Goal: Task Accomplishment & Management: Manage account settings

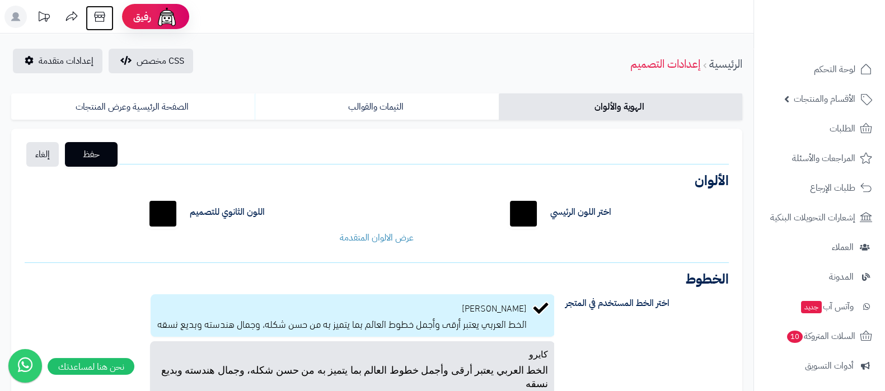
click at [100, 15] on icon at bounding box center [99, 17] width 22 height 22
click at [55, 63] on span "إعدادات متقدمة" at bounding box center [66, 60] width 55 height 13
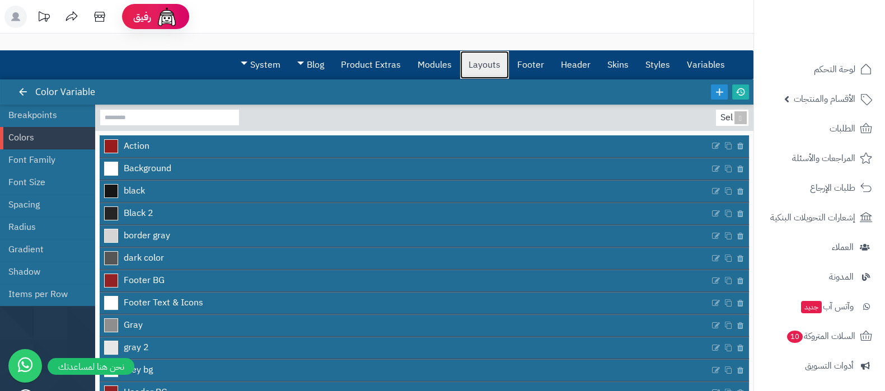
click at [481, 62] on link "Layouts" at bounding box center [484, 65] width 49 height 28
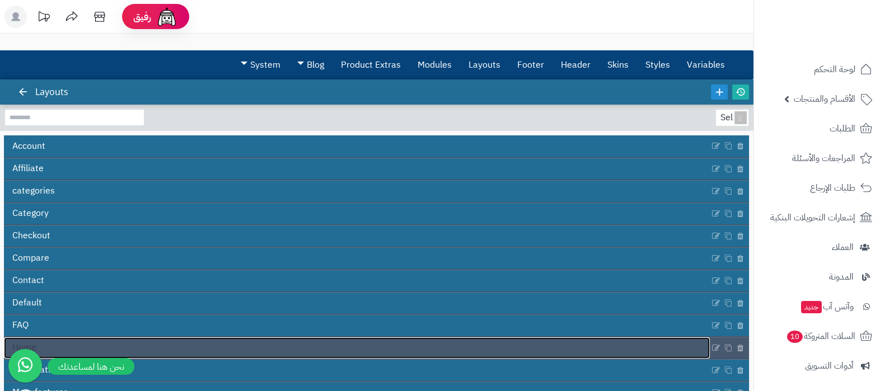
click at [418, 344] on link "Home" at bounding box center [356, 347] width 705 height 21
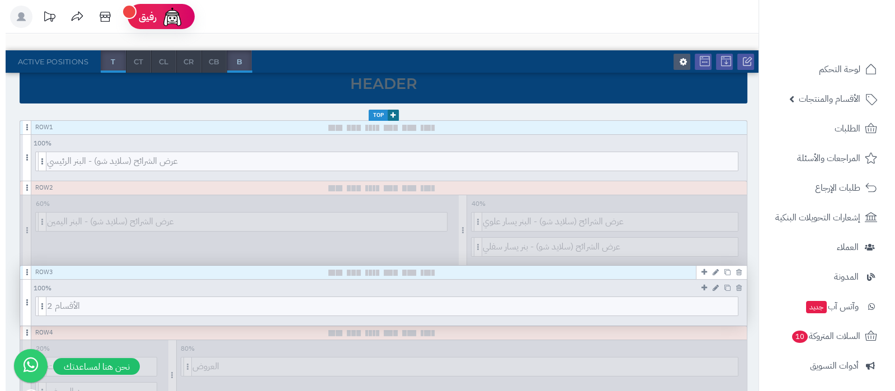
scroll to position [139, 0]
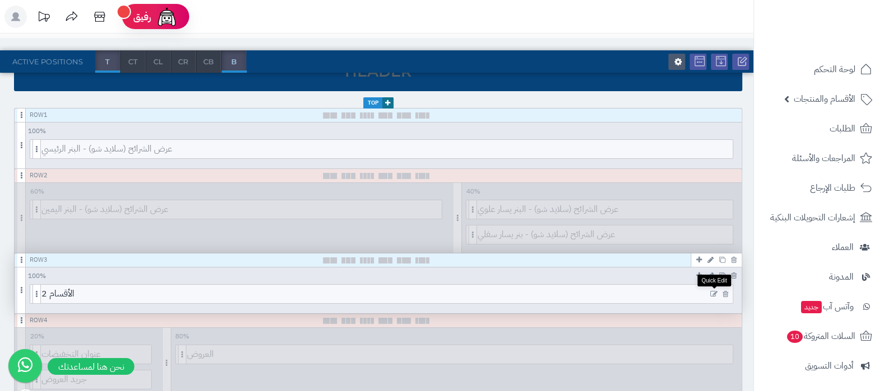
click at [713, 291] on icon at bounding box center [713, 294] width 7 height 8
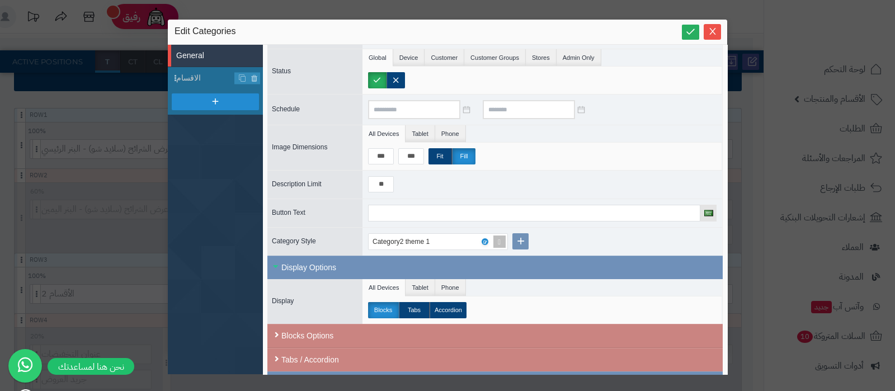
scroll to position [100, 0]
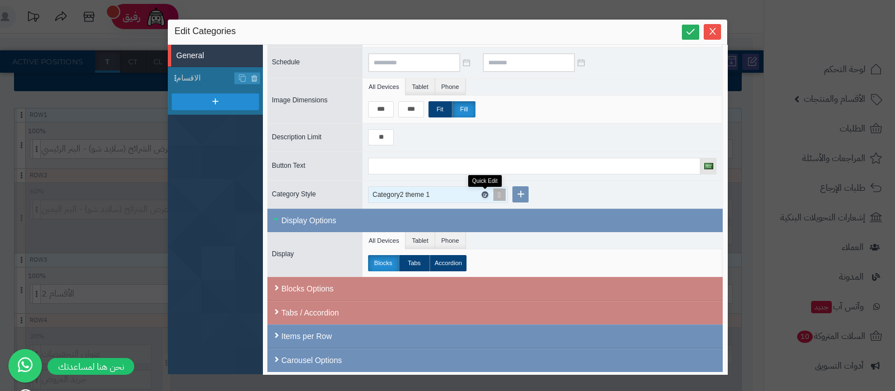
click at [484, 192] on icon at bounding box center [484, 194] width 3 height 5
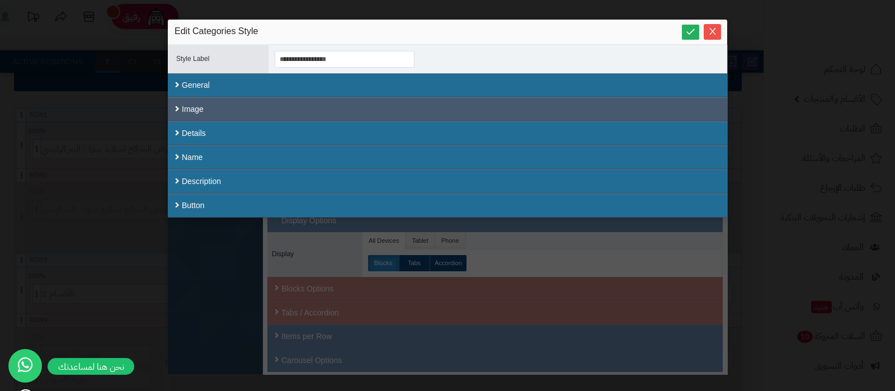
click at [364, 100] on div "Image" at bounding box center [447, 109] width 559 height 24
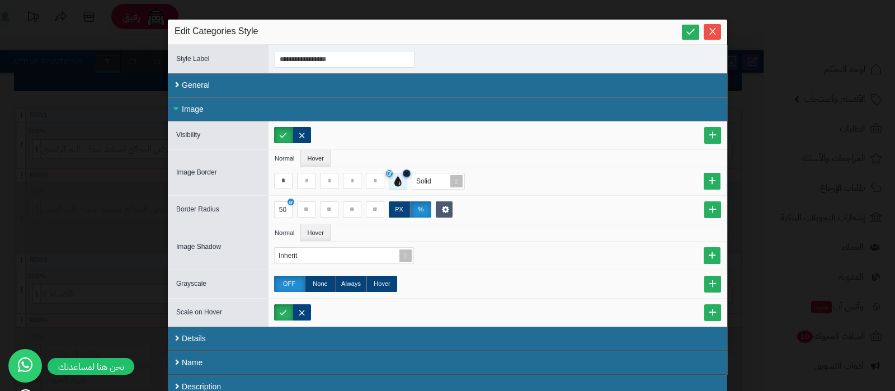
click at [410, 173] on icon at bounding box center [406, 173] width 7 height 8
click at [462, 180] on span at bounding box center [457, 181] width 16 height 16
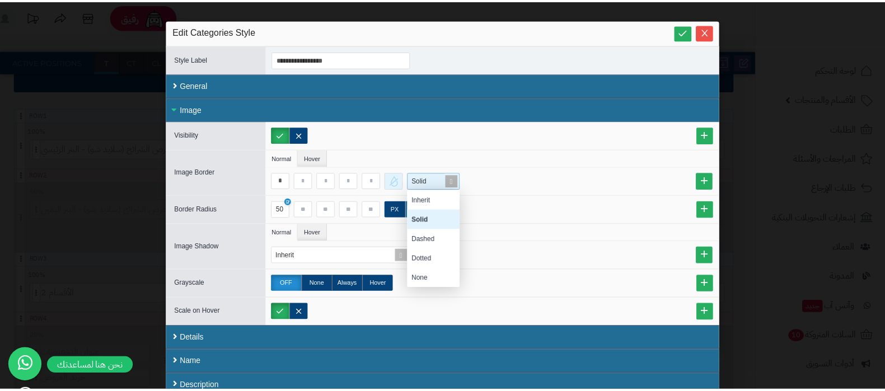
scroll to position [87, 42]
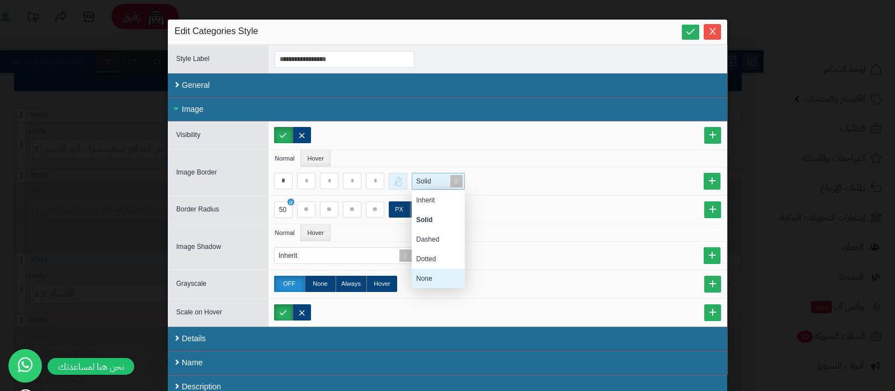
click at [434, 272] on div "None" at bounding box center [438, 279] width 53 height 20
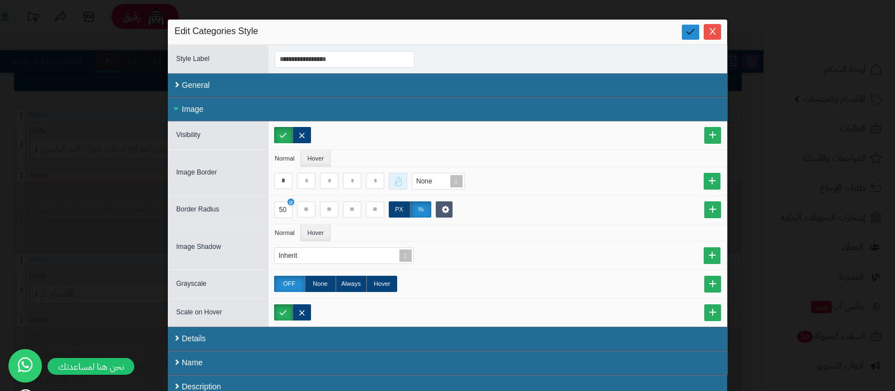
click at [690, 32] on link at bounding box center [690, 32] width 17 height 15
click at [717, 28] on icon "Close" at bounding box center [712, 30] width 9 height 9
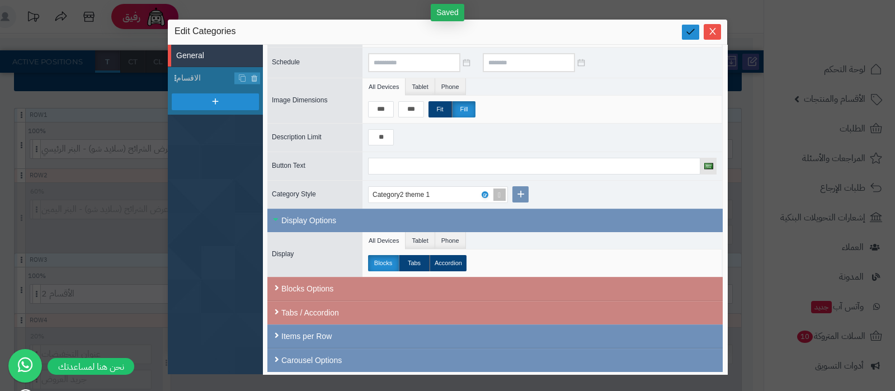
click at [689, 32] on icon at bounding box center [690, 31] width 11 height 11
click at [716, 35] on icon "Close" at bounding box center [712, 30] width 9 height 9
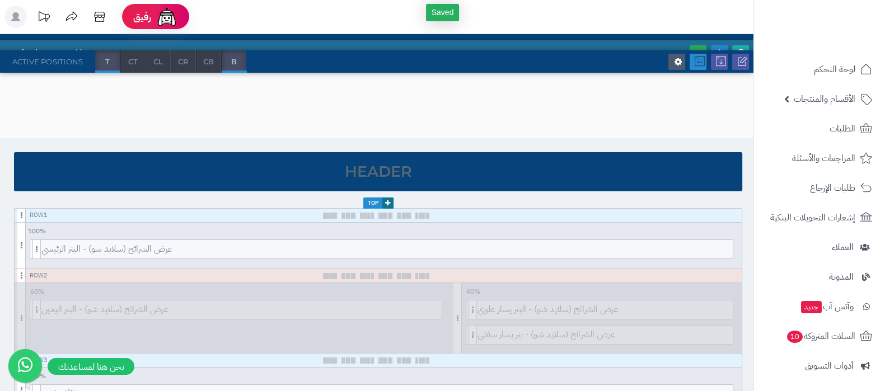
scroll to position [0, 0]
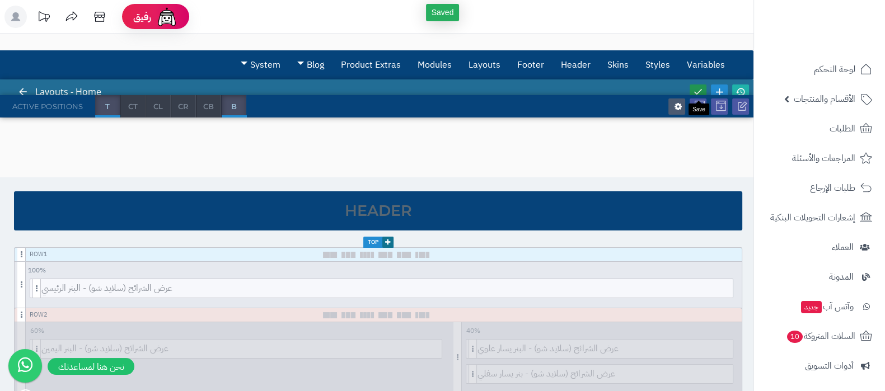
click at [694, 88] on icon at bounding box center [698, 92] width 10 height 10
click at [744, 91] on icon at bounding box center [740, 92] width 10 height 10
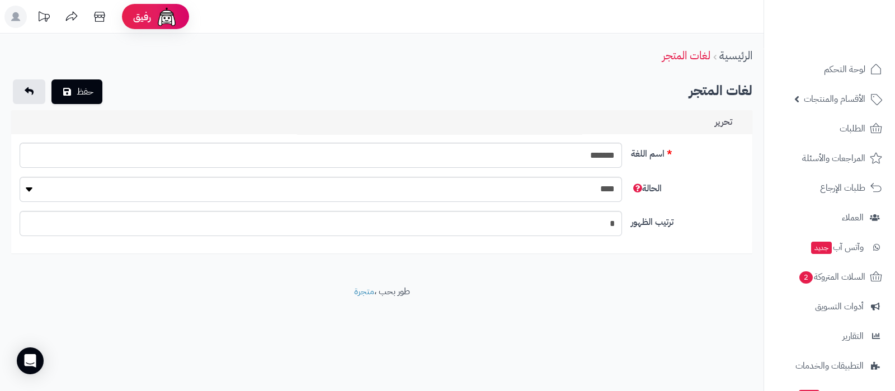
scroll to position [91, 0]
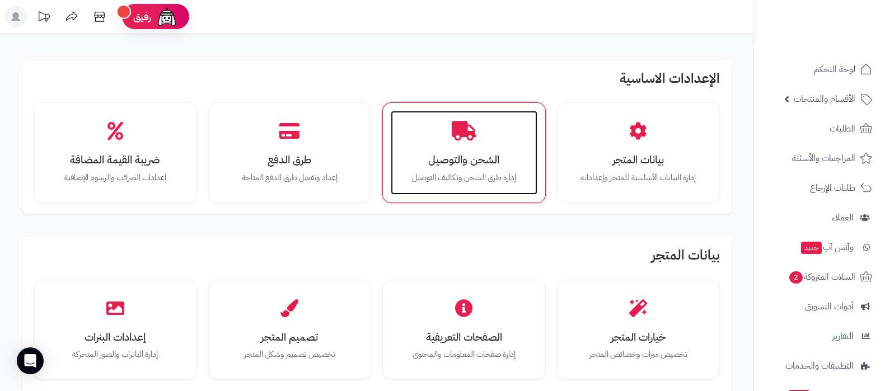
click at [478, 145] on div "الشحن والتوصيل إدارة طرق الشحن وتكاليف التوصيل" at bounding box center [464, 153] width 147 height 84
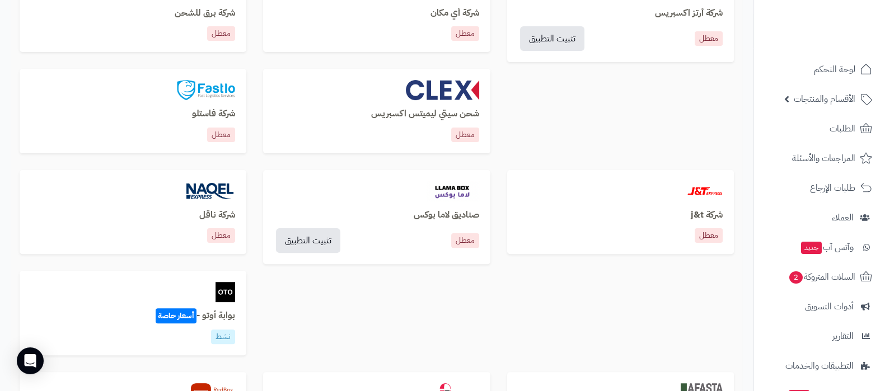
scroll to position [420, 0]
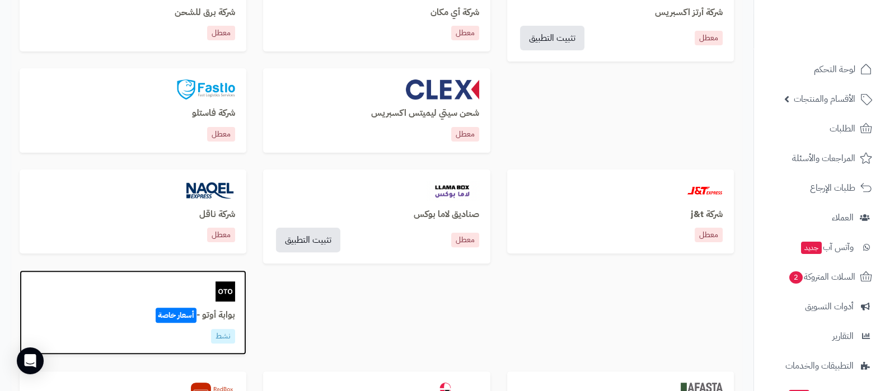
click at [191, 309] on span "أسعار خاصة" at bounding box center [176, 315] width 41 height 15
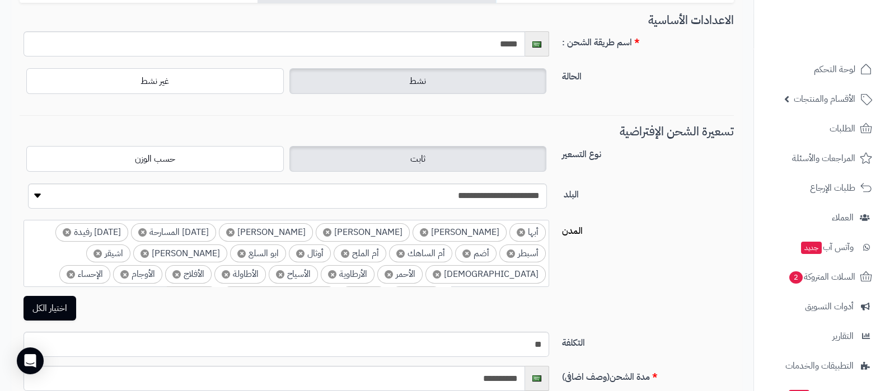
scroll to position [279, 0]
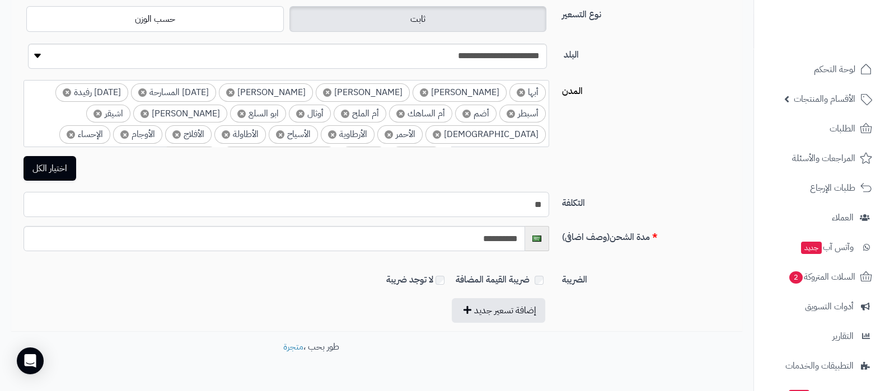
click at [537, 203] on input "**" at bounding box center [285, 204] width 525 height 25
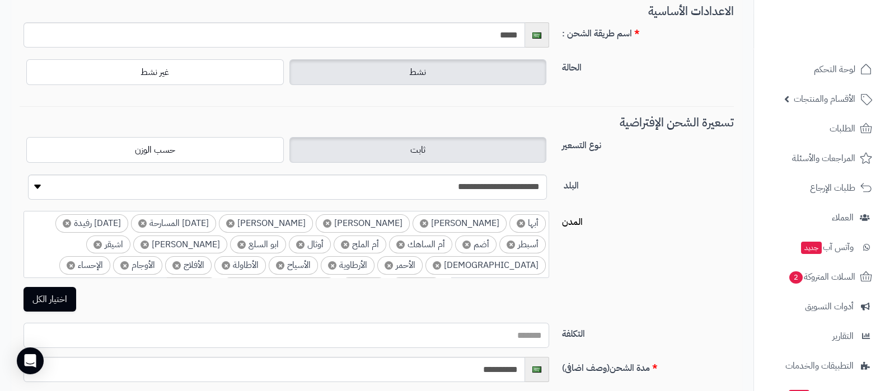
scroll to position [0, 0]
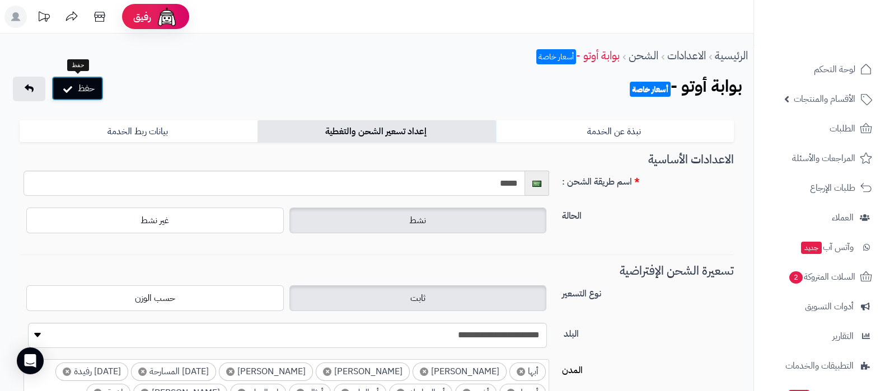
click at [95, 89] on button "حفظ" at bounding box center [77, 88] width 52 height 25
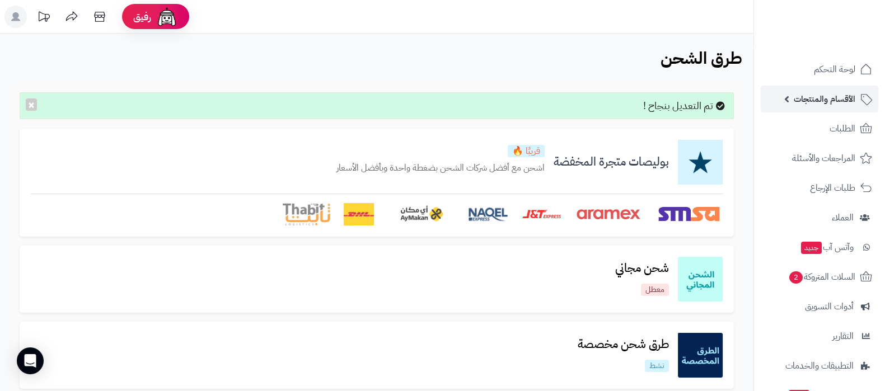
click at [841, 99] on span "الأقسام والمنتجات" at bounding box center [824, 99] width 62 height 16
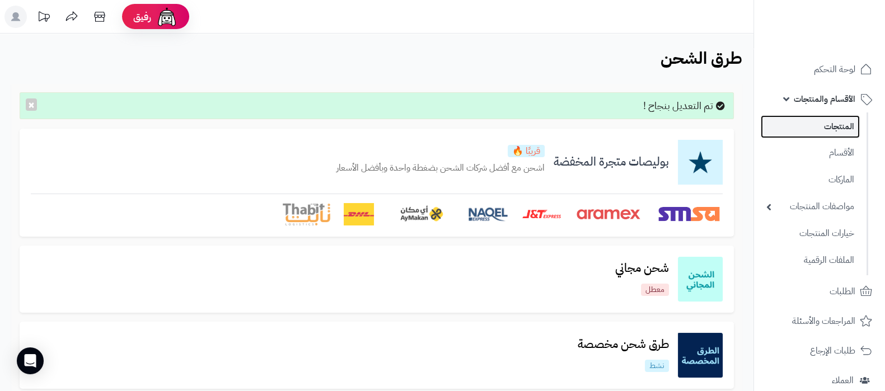
click at [826, 129] on link "المنتجات" at bounding box center [809, 126] width 99 height 23
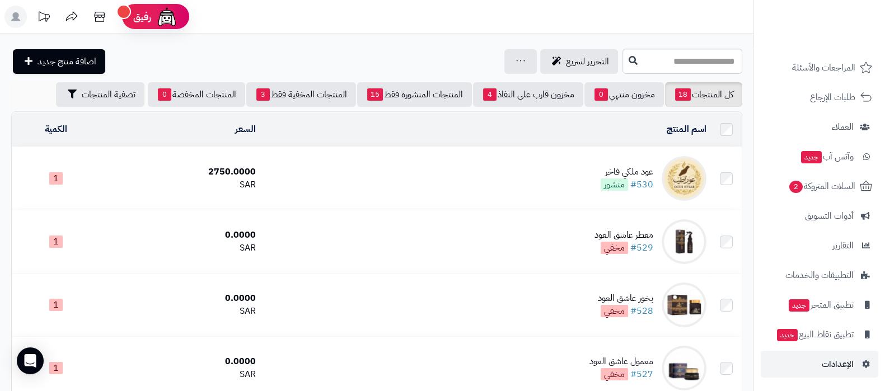
scroll to position [210, 0]
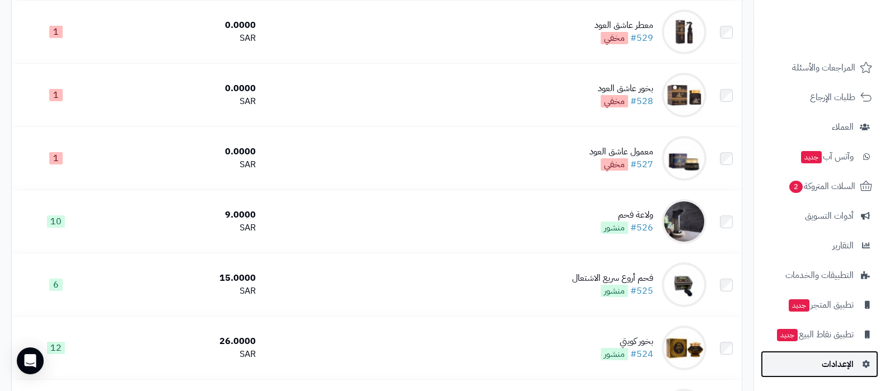
click at [825, 362] on span "الإعدادات" at bounding box center [837, 364] width 32 height 16
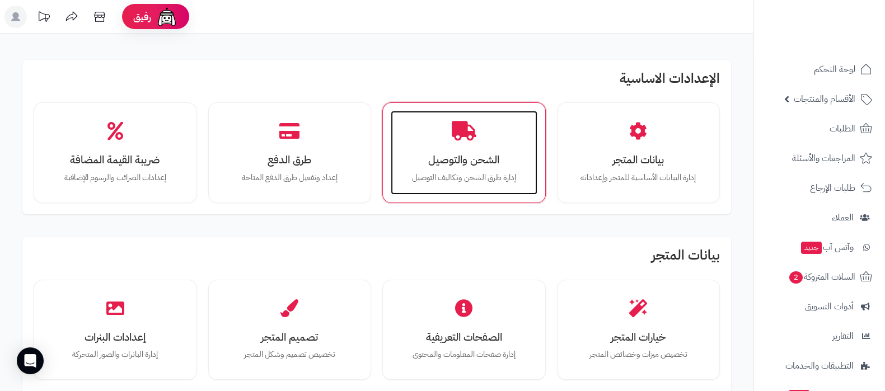
click at [456, 169] on div "الشحن والتوصيل إدارة طرق الشحن وتكاليف التوصيل" at bounding box center [464, 153] width 147 height 84
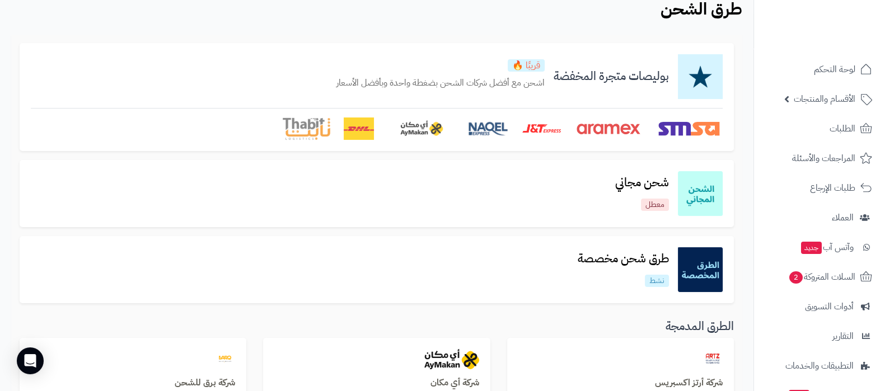
scroll to position [69, 0]
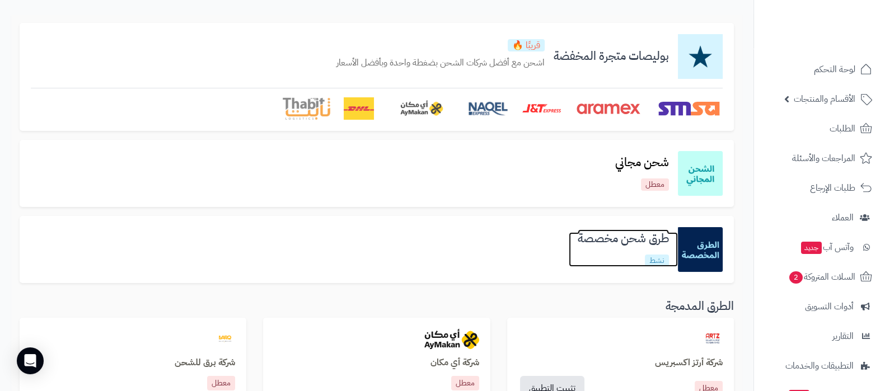
click at [615, 236] on h3 "طرق شحن مخصصة" at bounding box center [622, 238] width 109 height 13
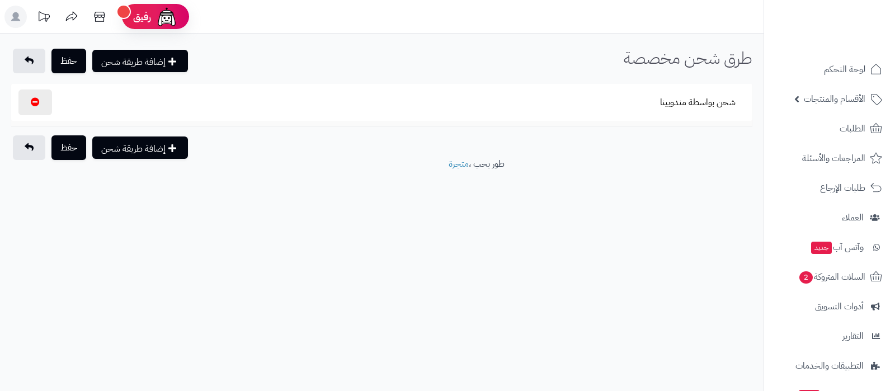
select select
click at [692, 103] on button "شحن بواسطة مندوبينا" at bounding box center [698, 103] width 95 height 26
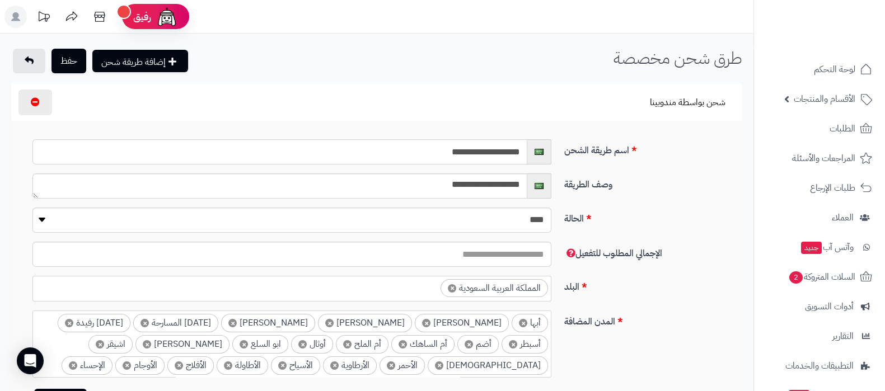
click at [492, 150] on input "**********" at bounding box center [279, 151] width 495 height 25
type input "*****"
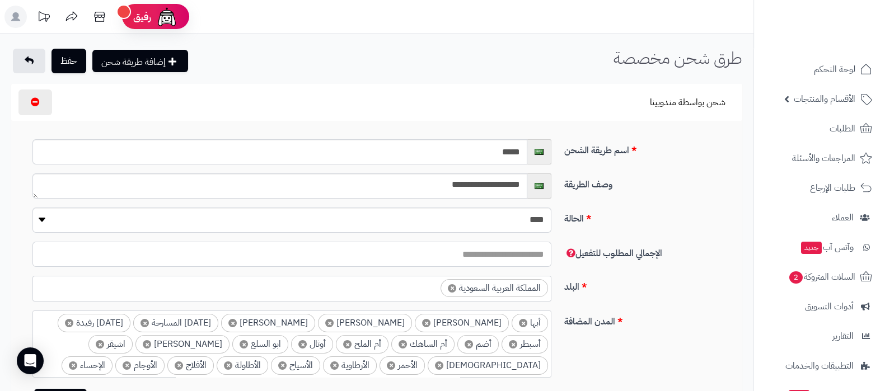
click at [746, 267] on div "الإجمالي المطلوب للتفعيل *" at bounding box center [381, 259] width 731 height 34
click at [520, 214] on select "**** ****" at bounding box center [291, 220] width 519 height 25
select select "*"
click at [32, 208] on select "**** ****" at bounding box center [291, 220] width 519 height 25
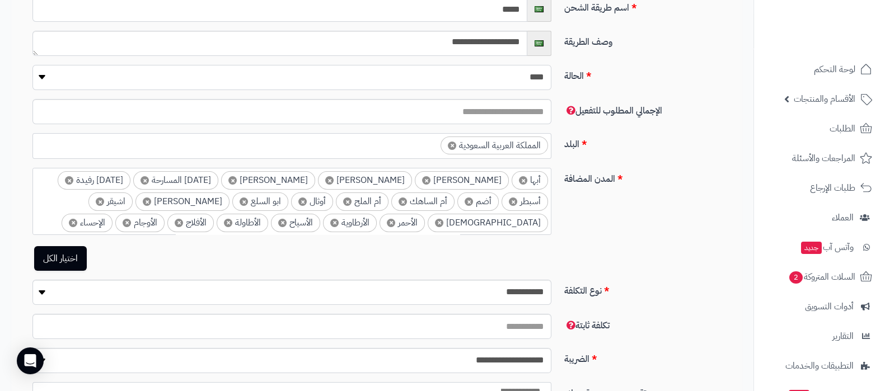
scroll to position [279, 0]
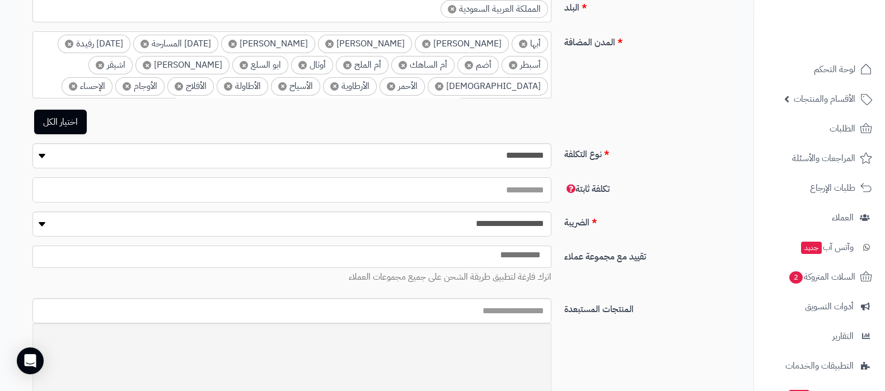
click at [542, 192] on input "**" at bounding box center [291, 189] width 519 height 25
type input "**"
click at [513, 223] on select "**********" at bounding box center [291, 223] width 519 height 25
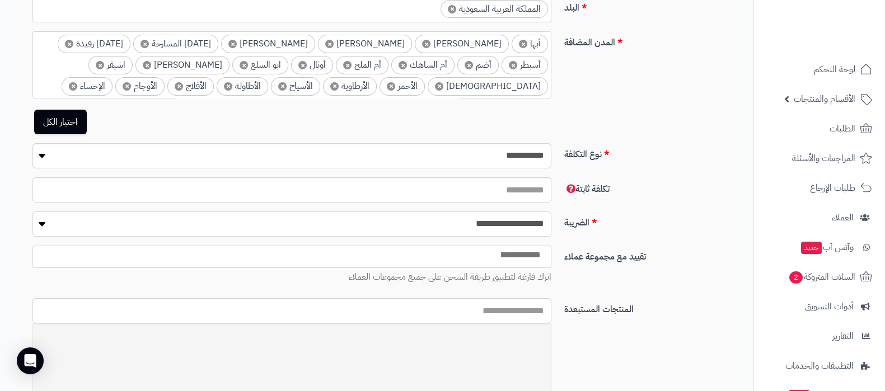
select select
click at [32, 211] on select "**********" at bounding box center [291, 223] width 519 height 25
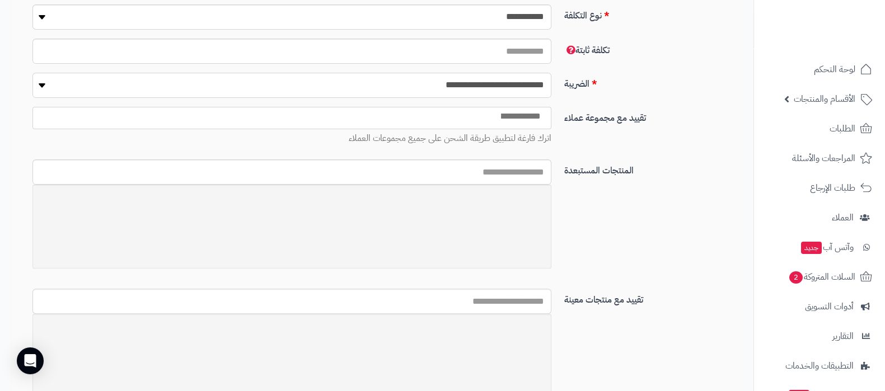
scroll to position [420, 0]
click at [505, 172] on input "text" at bounding box center [291, 170] width 519 height 25
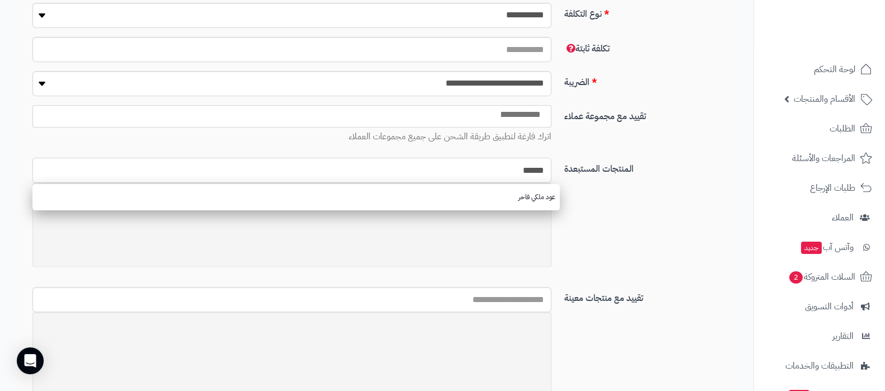
type input "******"
click at [540, 238] on div at bounding box center [291, 225] width 519 height 84
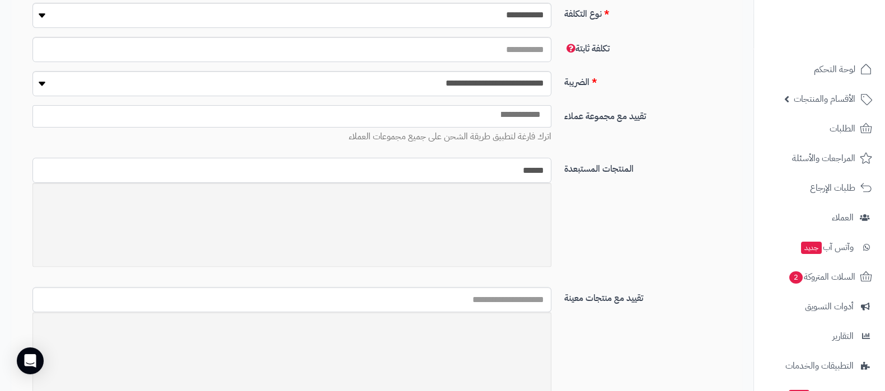
click at [512, 172] on input "******" at bounding box center [291, 170] width 519 height 25
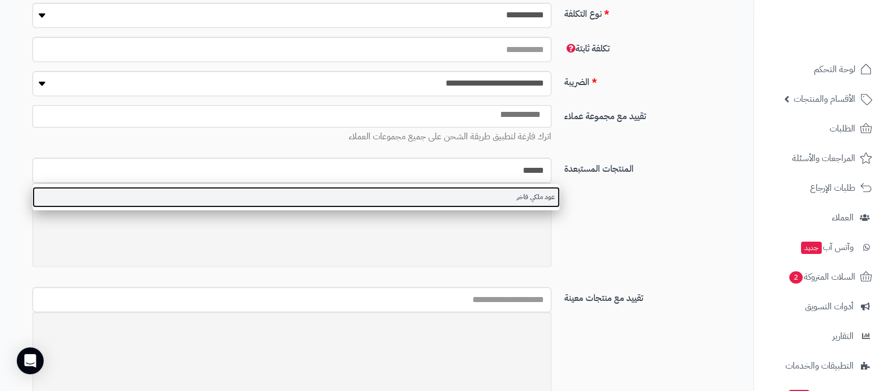
click at [512, 195] on link "عود ملكي فاخر" at bounding box center [295, 197] width 527 height 21
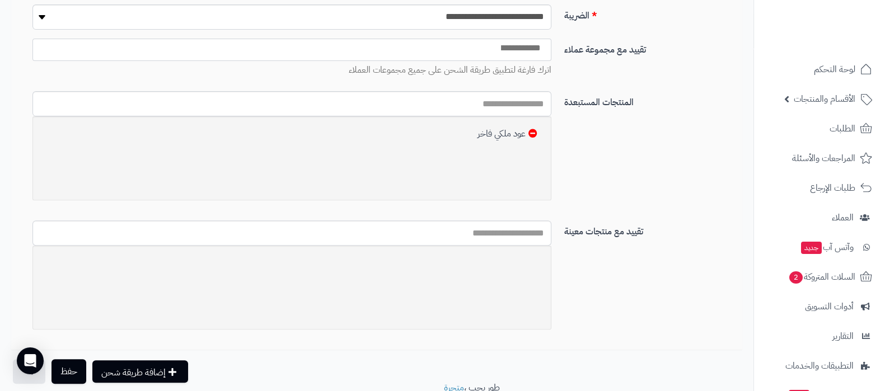
scroll to position [531, 0]
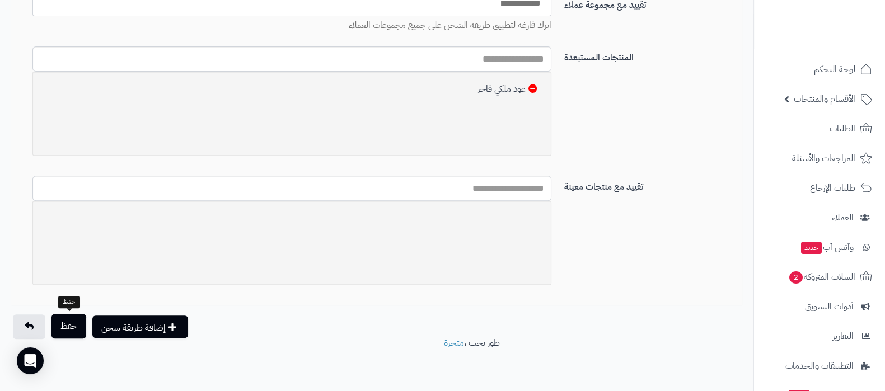
click at [65, 322] on button "حفظ" at bounding box center [68, 326] width 35 height 25
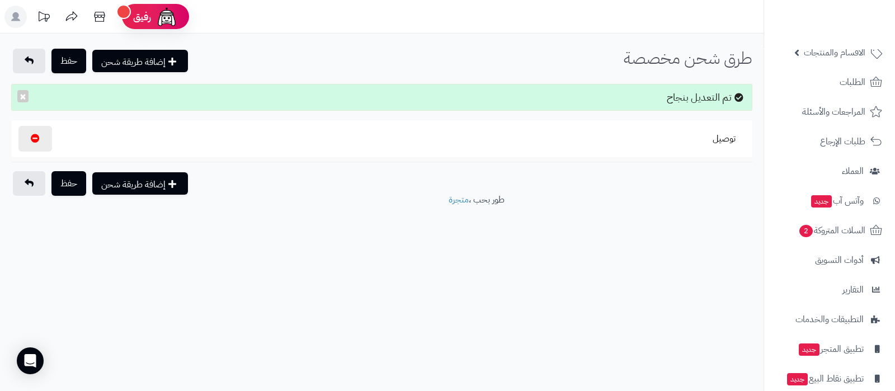
scroll to position [91, 0]
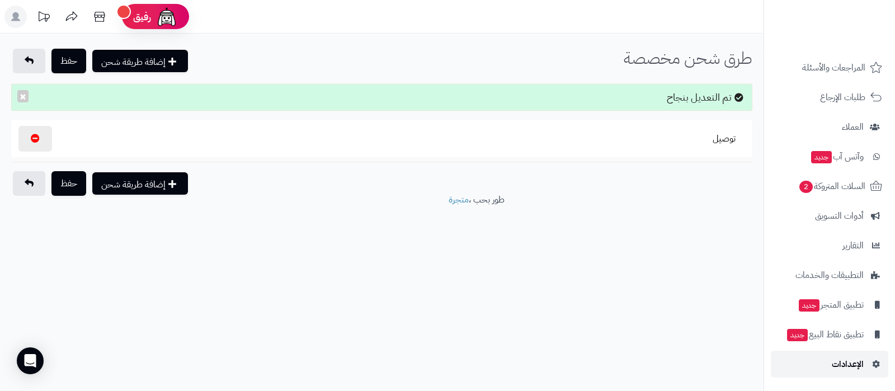
click at [834, 370] on span "الإعدادات" at bounding box center [848, 364] width 32 height 16
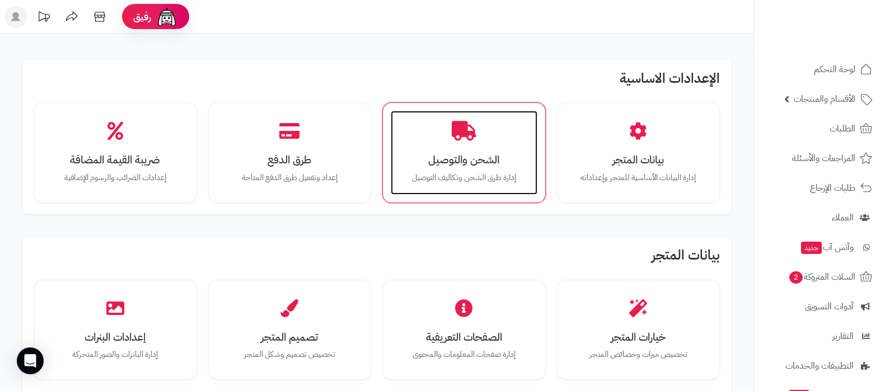
click at [456, 162] on h3 "الشحن والتوصيل" at bounding box center [464, 160] width 124 height 12
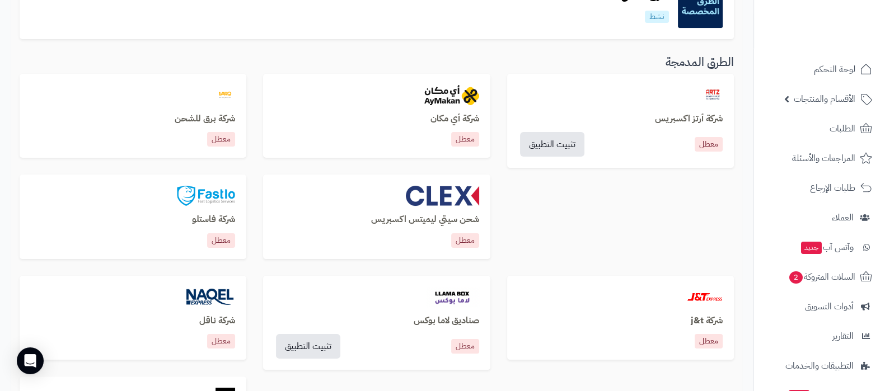
scroll to position [420, 0]
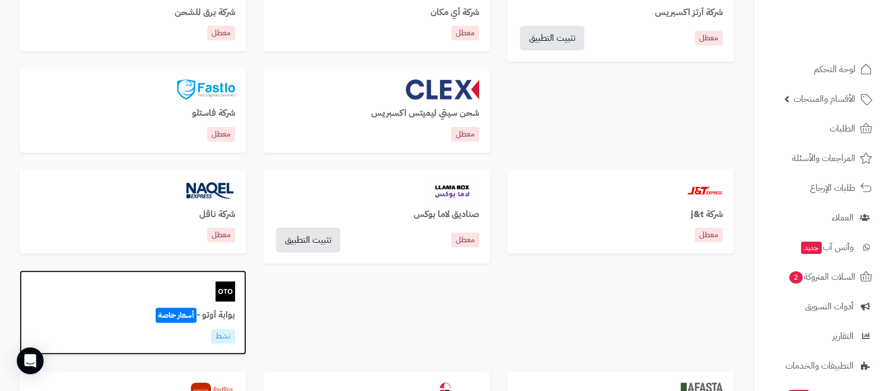
click at [214, 311] on h3 "بوابة أوتو - أسعار خاصة" at bounding box center [133, 316] width 204 height 10
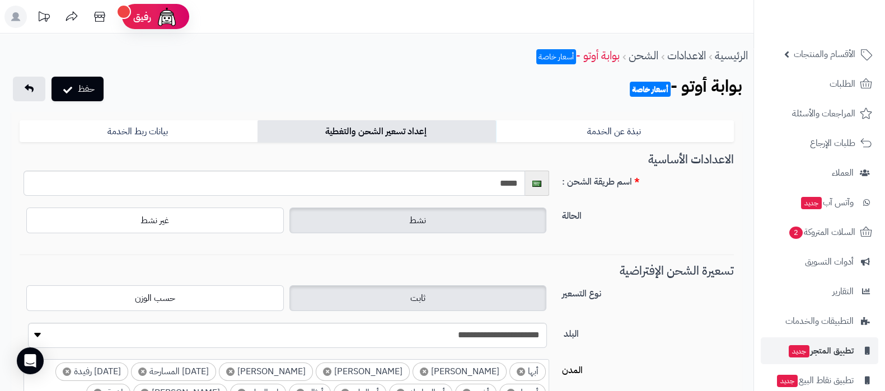
scroll to position [91, 0]
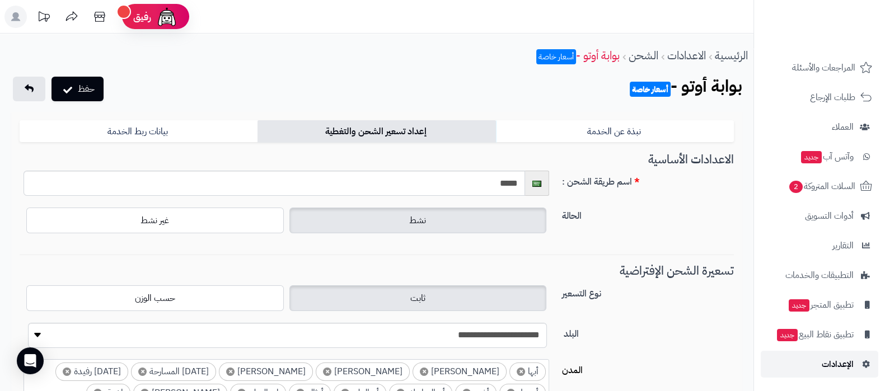
click at [804, 370] on link "الإعدادات" at bounding box center [818, 364] width 117 height 27
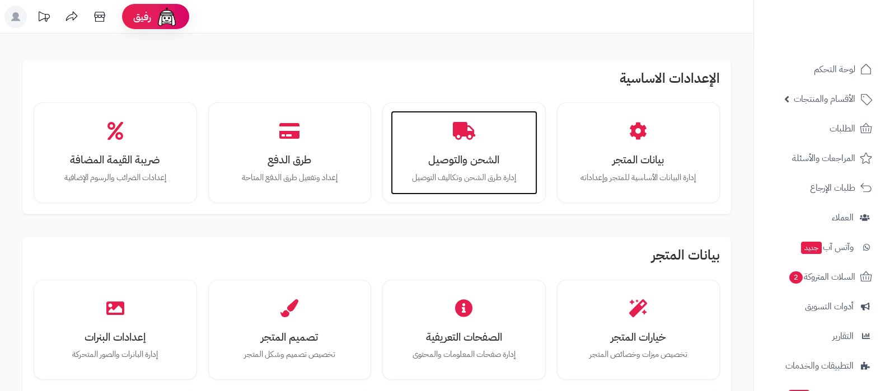
click at [470, 142] on div "الشحن والتوصيل إدارة طرق الشحن وتكاليف التوصيل" at bounding box center [464, 153] width 147 height 84
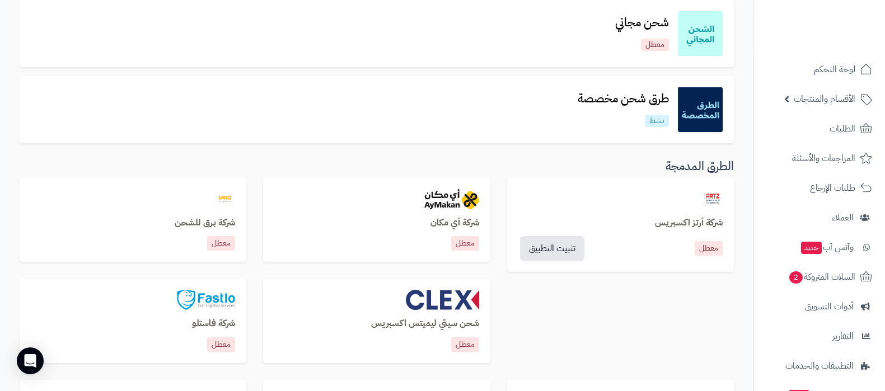
scroll to position [210, 0]
click at [633, 98] on h3 "طرق شحن مخصصة" at bounding box center [622, 98] width 109 height 13
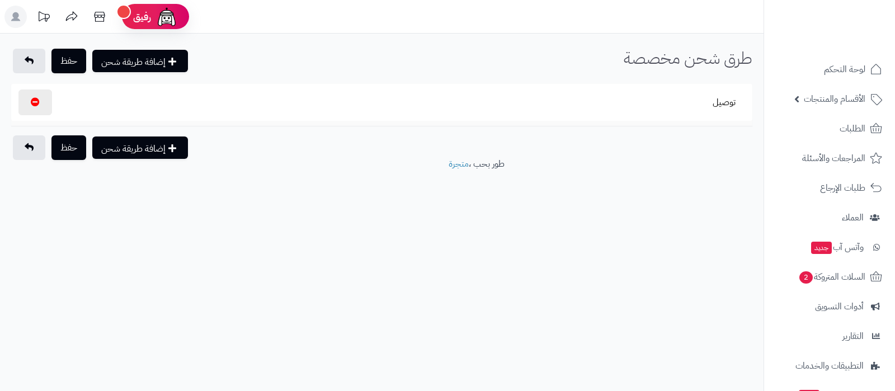
select select
click at [721, 102] on button "توصيل" at bounding box center [724, 103] width 42 height 26
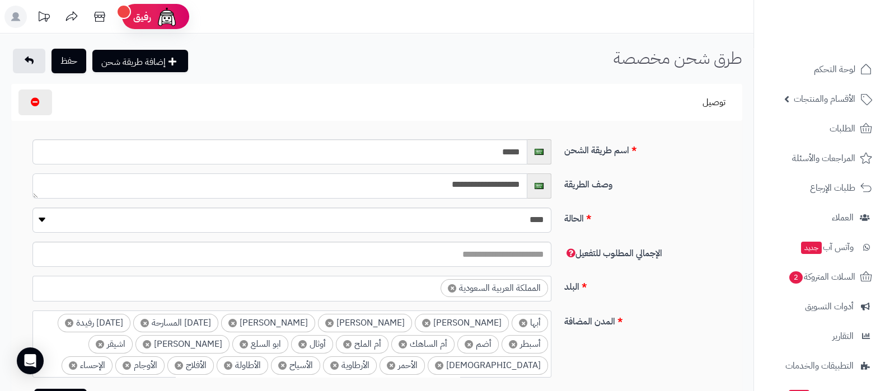
click at [488, 183] on textarea "**********" at bounding box center [279, 185] width 495 height 25
type textarea "**********"
click at [73, 64] on button "حفظ" at bounding box center [68, 60] width 35 height 25
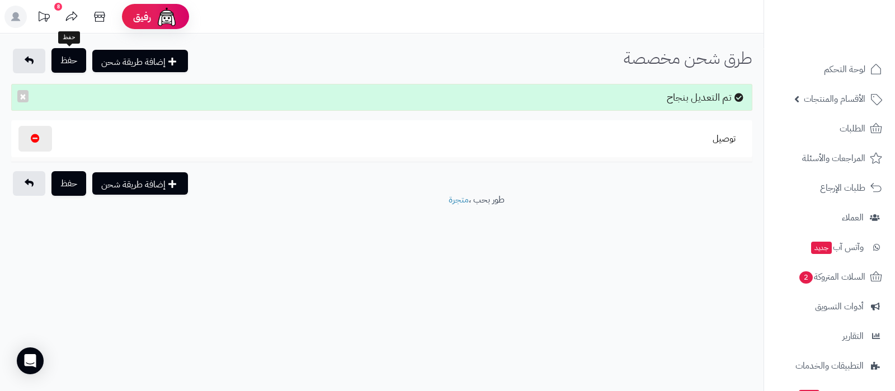
click at [75, 61] on button "حفظ" at bounding box center [68, 60] width 35 height 25
click at [152, 60] on button "إضافة طريقة شحن" at bounding box center [140, 60] width 96 height 22
select select
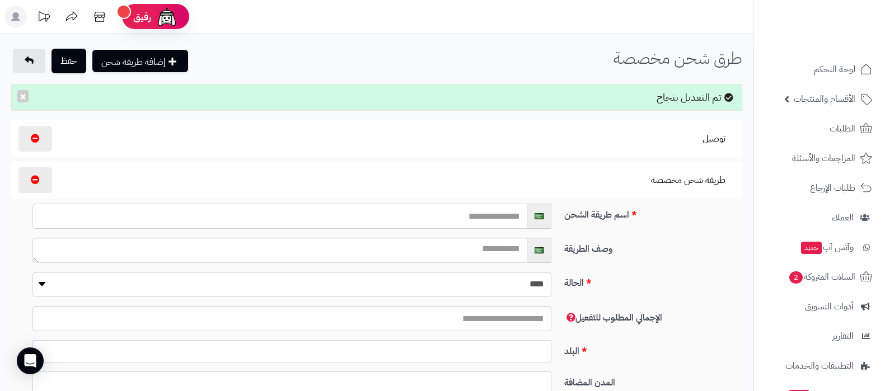
click at [489, 220] on input "text" at bounding box center [279, 216] width 495 height 25
type input "**********"
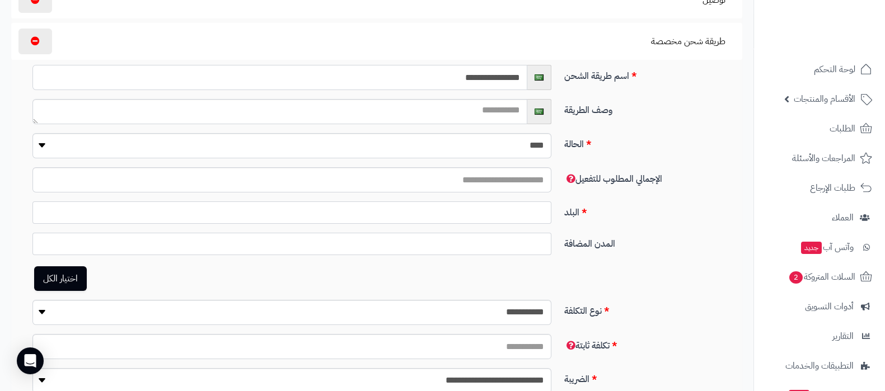
scroll to position [139, 0]
click at [503, 171] on input "number" at bounding box center [291, 179] width 519 height 25
click at [531, 211] on ul at bounding box center [292, 209] width 518 height 16
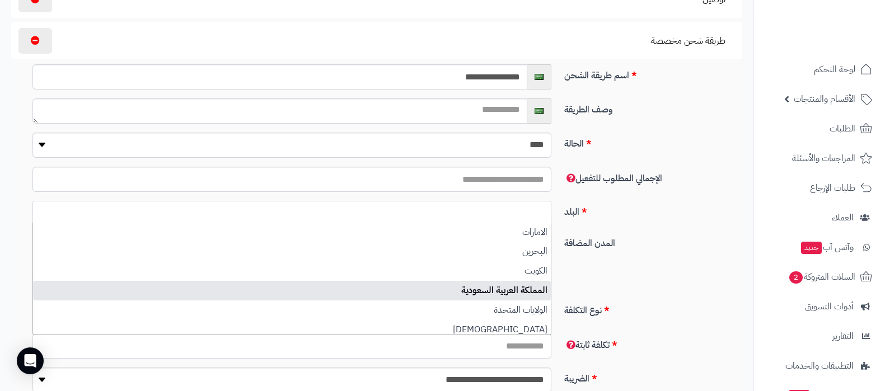
select select "***"
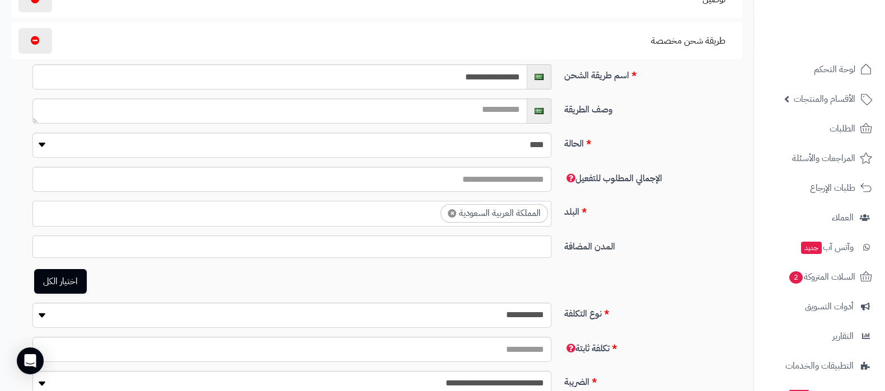
scroll to position [42, 0]
click at [53, 279] on link "اختيار الكل" at bounding box center [60, 281] width 53 height 25
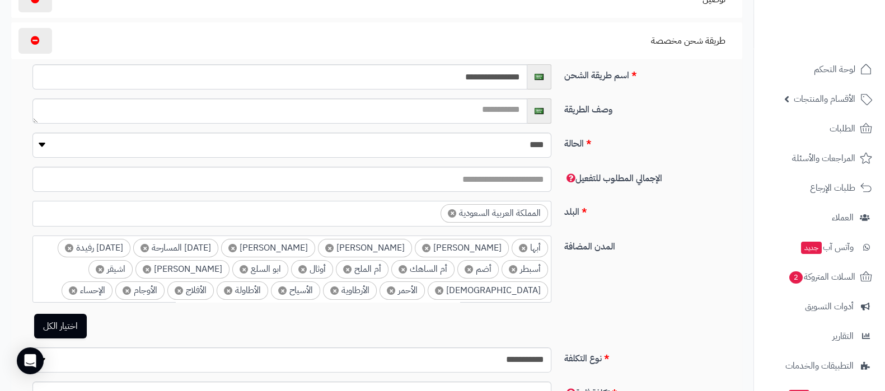
select select "***"
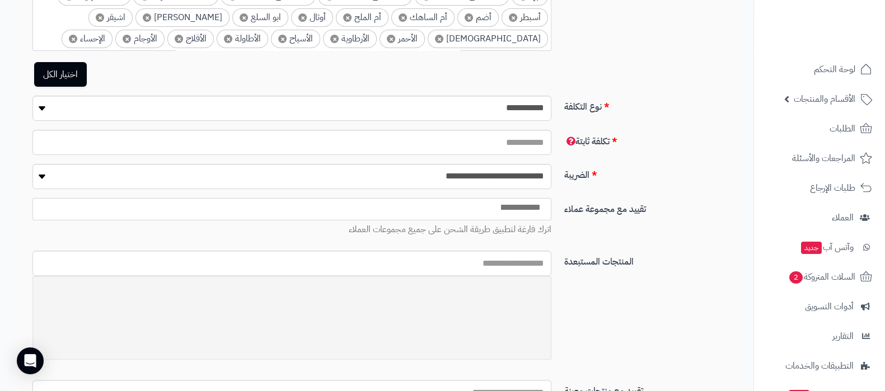
scroll to position [420, 0]
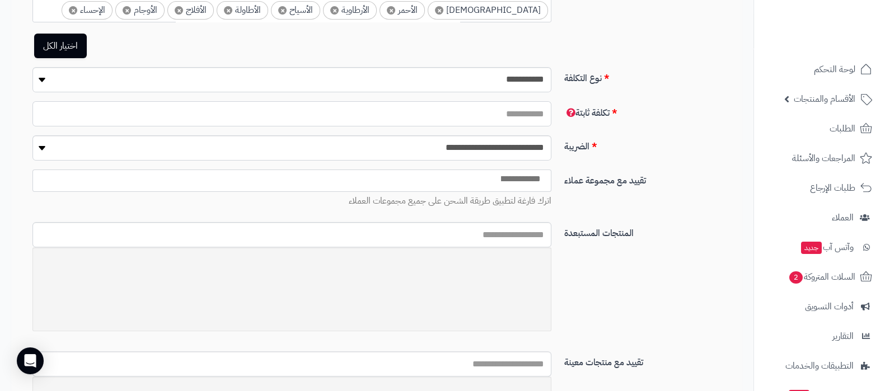
click at [518, 112] on input "number" at bounding box center [291, 113] width 519 height 25
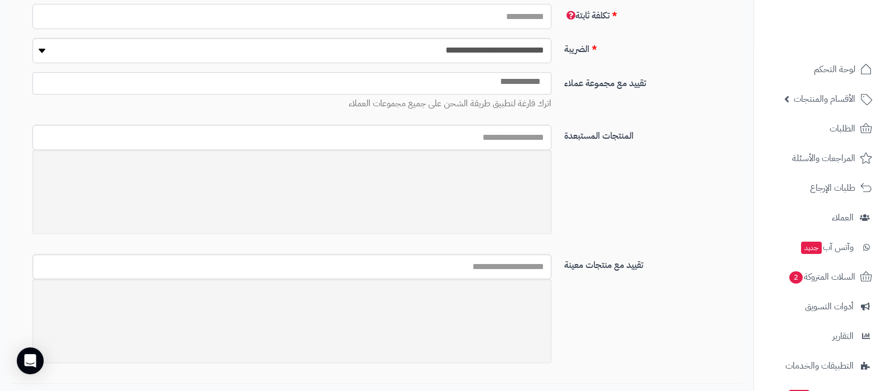
scroll to position [559, 0]
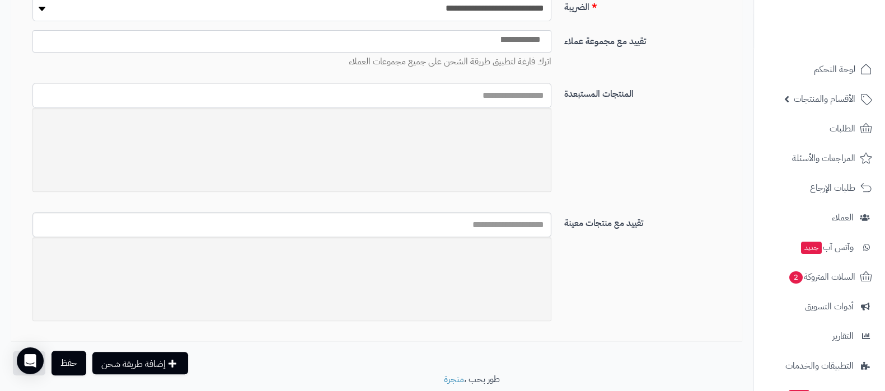
type input "*"
click at [530, 231] on input "text" at bounding box center [291, 224] width 519 height 25
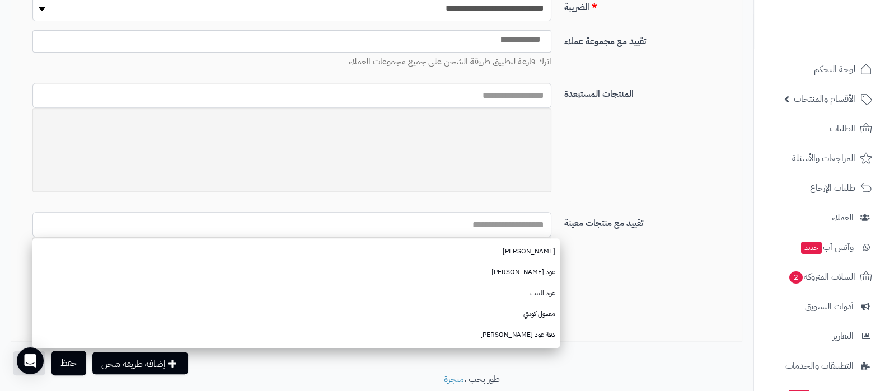
click at [509, 225] on input "text" at bounding box center [291, 224] width 519 height 25
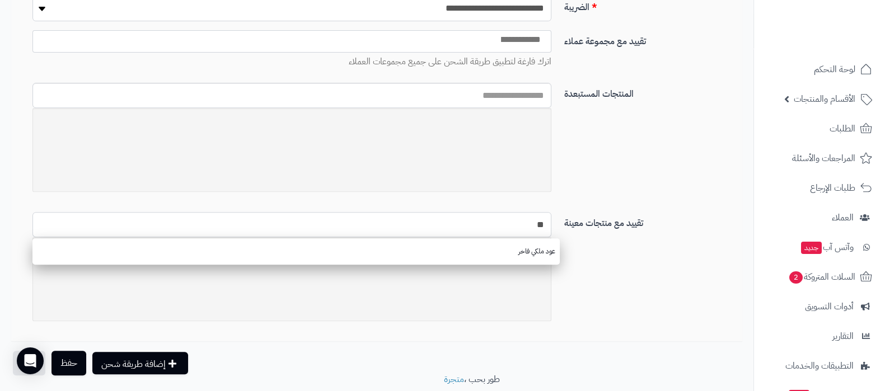
type input "**"
click at [525, 260] on ul "عود ملكي فاخر" at bounding box center [295, 251] width 527 height 26
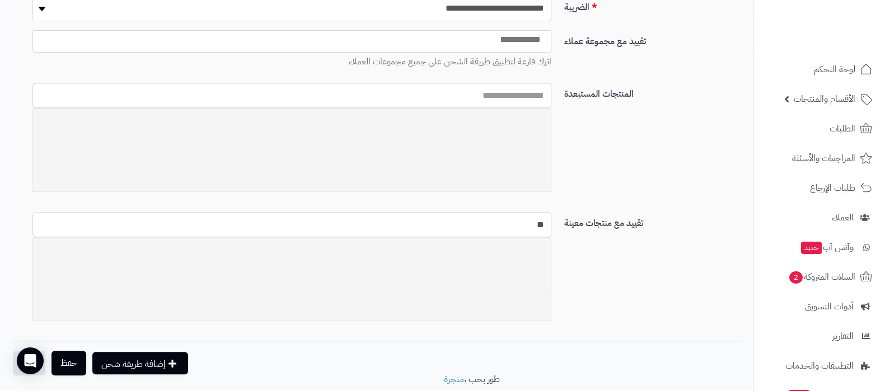
click at [523, 227] on input "**" at bounding box center [291, 224] width 519 height 25
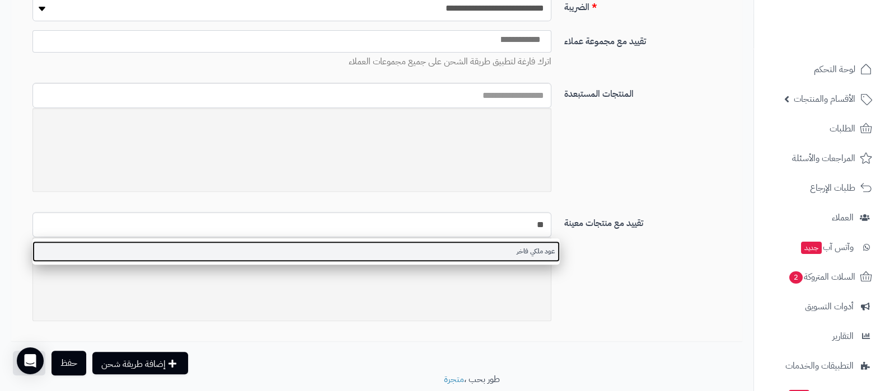
click at [526, 250] on link "عود ملكي فاخر" at bounding box center [295, 251] width 527 height 21
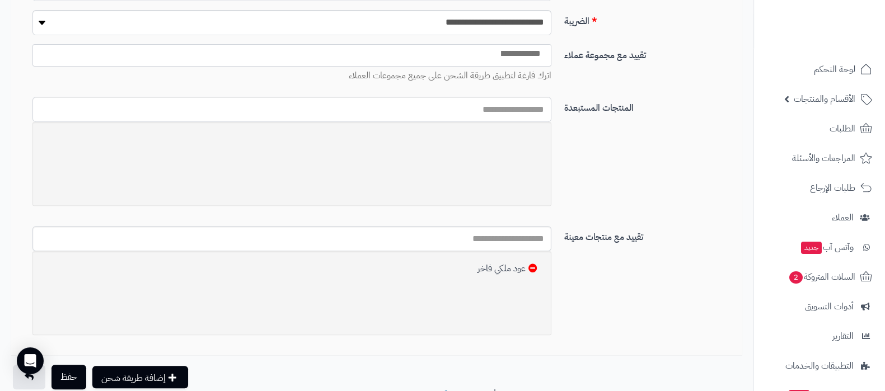
scroll to position [595, 0]
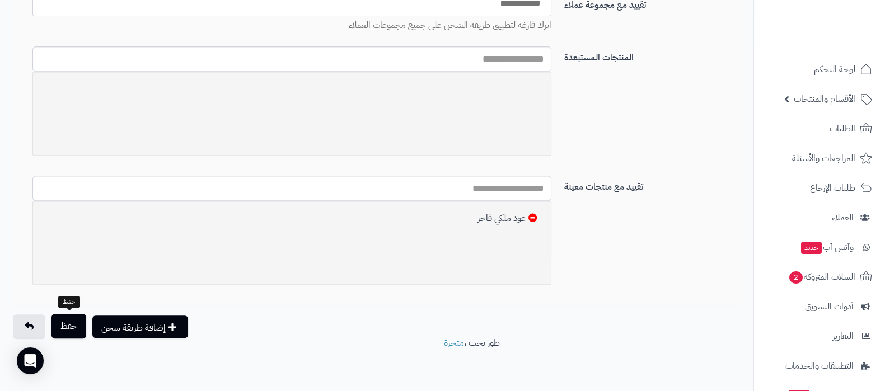
click at [59, 326] on button "حفظ" at bounding box center [68, 326] width 35 height 25
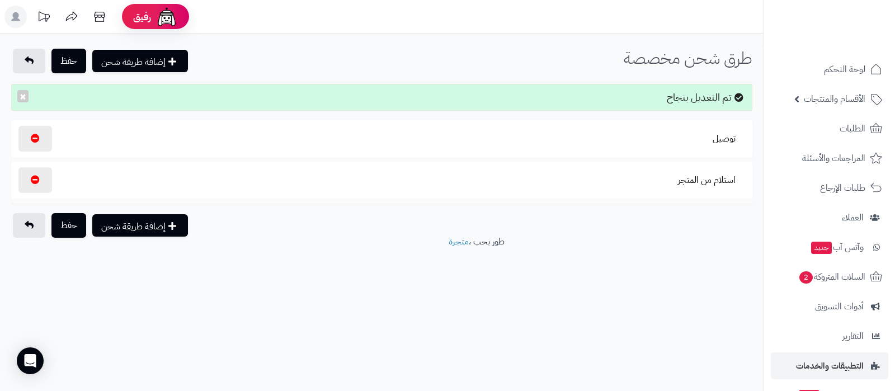
scroll to position [91, 0]
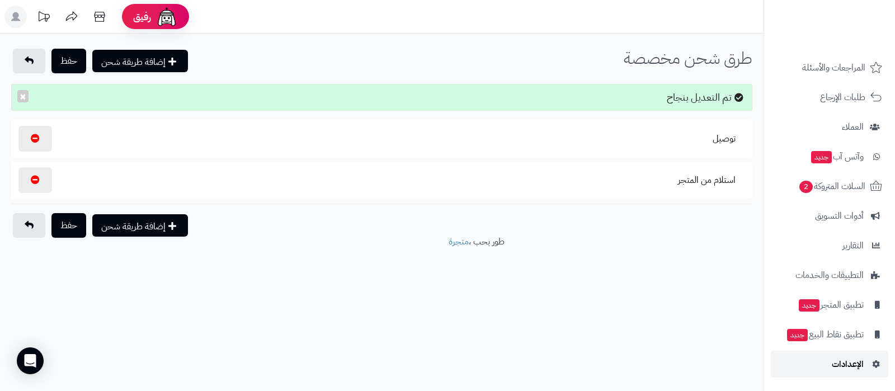
click at [843, 365] on span "الإعدادات" at bounding box center [848, 364] width 32 height 16
